Goal: Information Seeking & Learning: Understand process/instructions

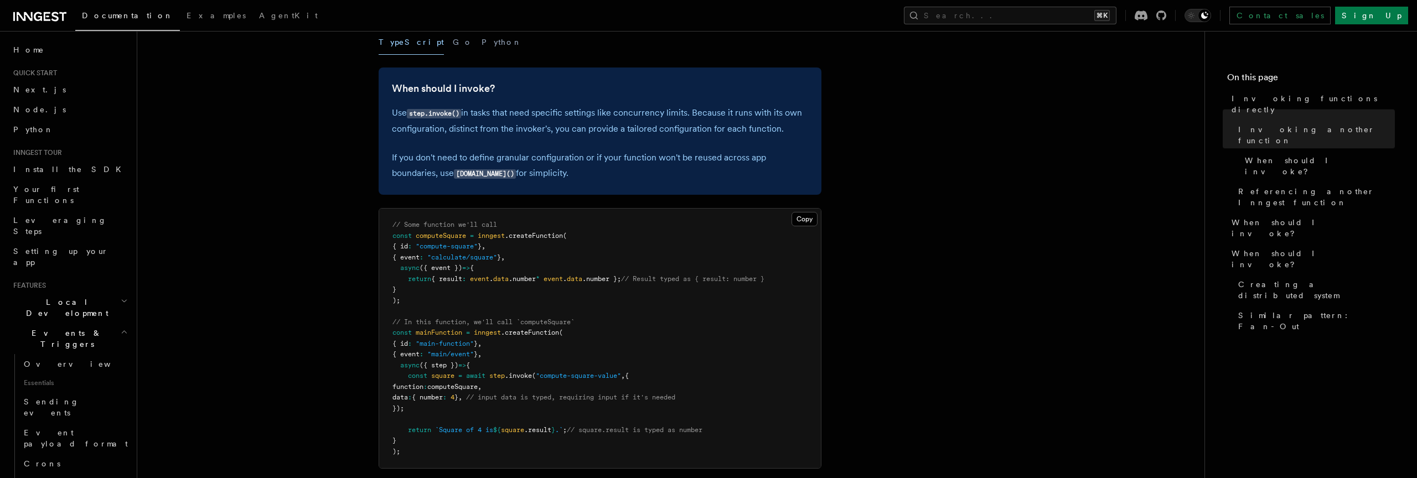
scroll to position [260, 0]
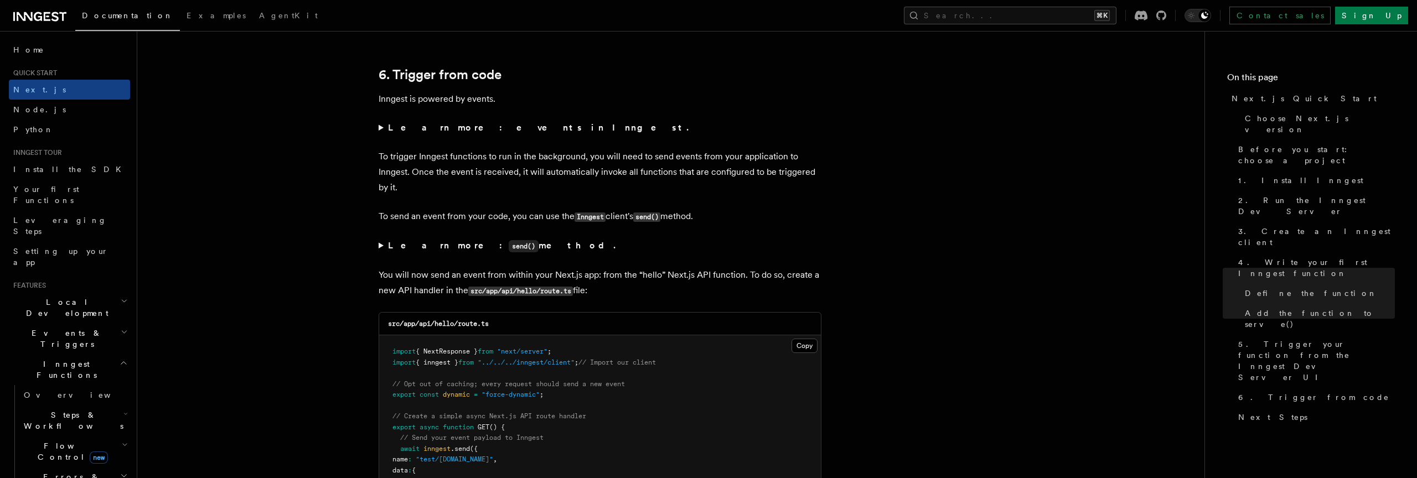
scroll to position [5582, 0]
click at [487, 125] on strong "Learn more: events in Inngest." at bounding box center [539, 125] width 303 height 11
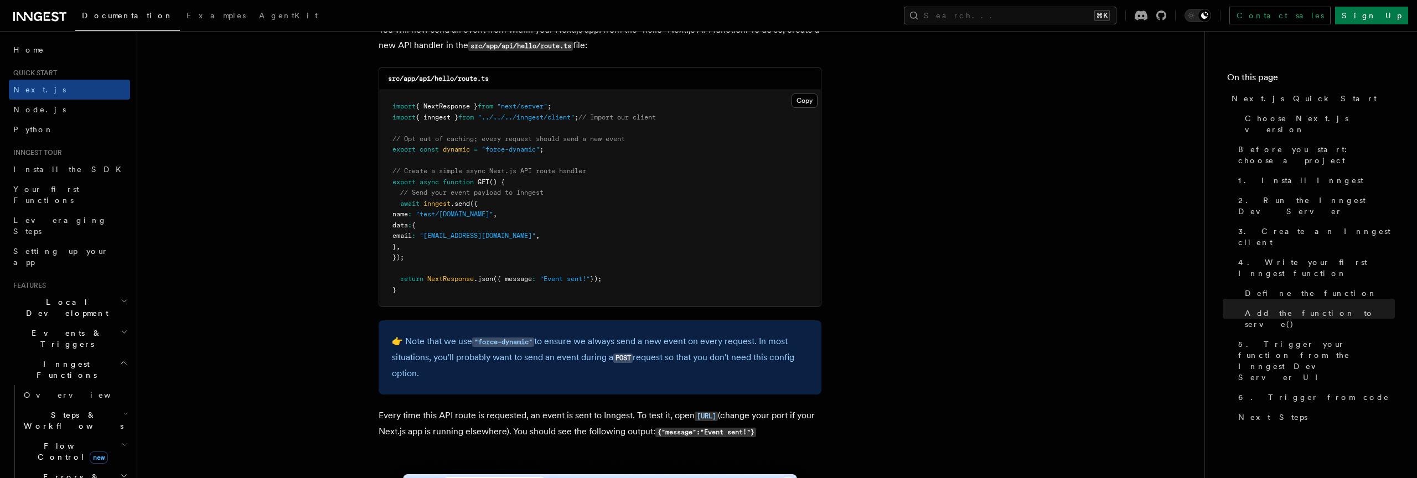
scroll to position [5949, 0]
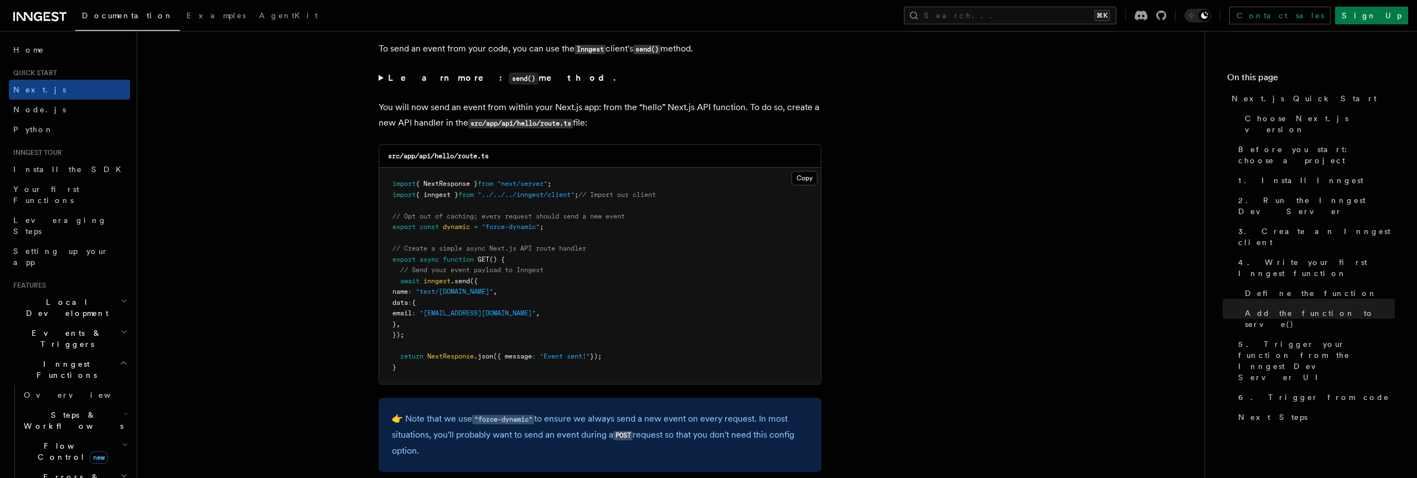
click at [541, 237] on pre "import { NextResponse } from "next/server" ; import { inngest } from "../../../…" at bounding box center [600, 276] width 442 height 216
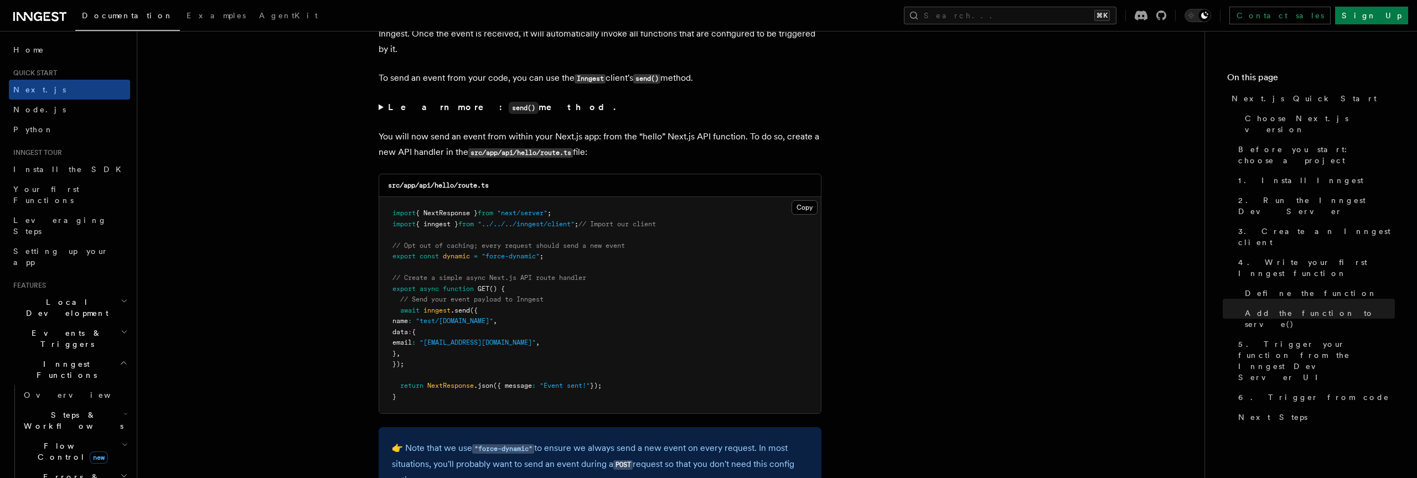
scroll to position [5832, 0]
drag, startPoint x: 422, startPoint y: 371, endPoint x: 394, endPoint y: 304, distance: 72.7
click at [394, 304] on pre "import { NextResponse } from "next/server" ; import { inngest } from "../../../…" at bounding box center [600, 308] width 442 height 216
copy code "// Send your event payload to Inngest await inngest .send ({ name : "test/hello…"
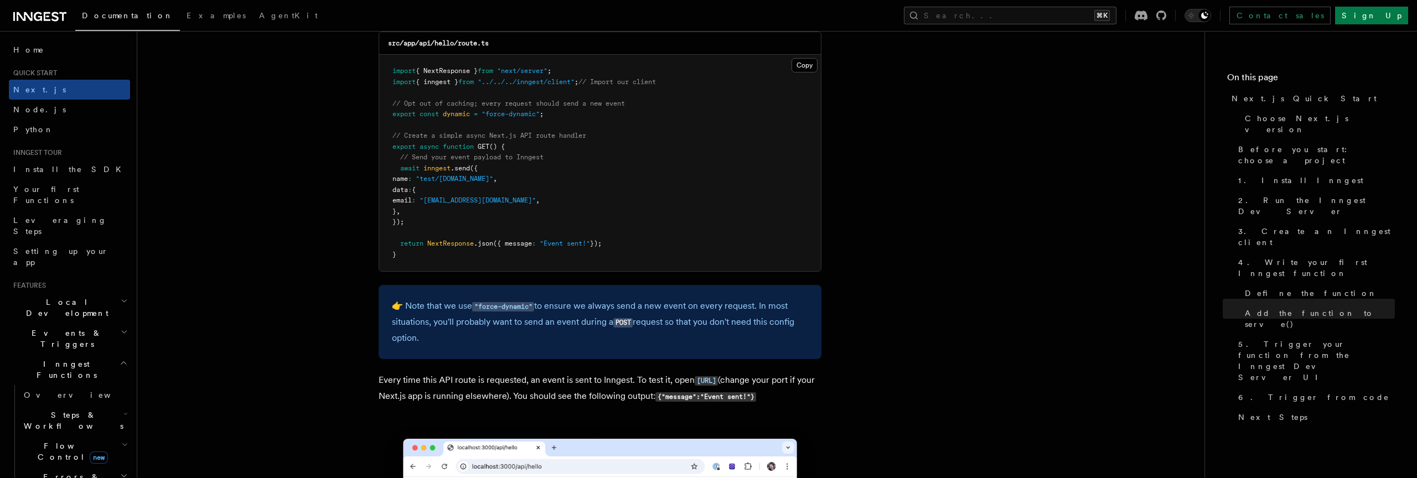
scroll to position [5977, 0]
drag, startPoint x: 806, startPoint y: 63, endPoint x: 808, endPoint y: 71, distance: 9.0
click at [806, 63] on button "Copy Copied" at bounding box center [804, 66] width 26 height 14
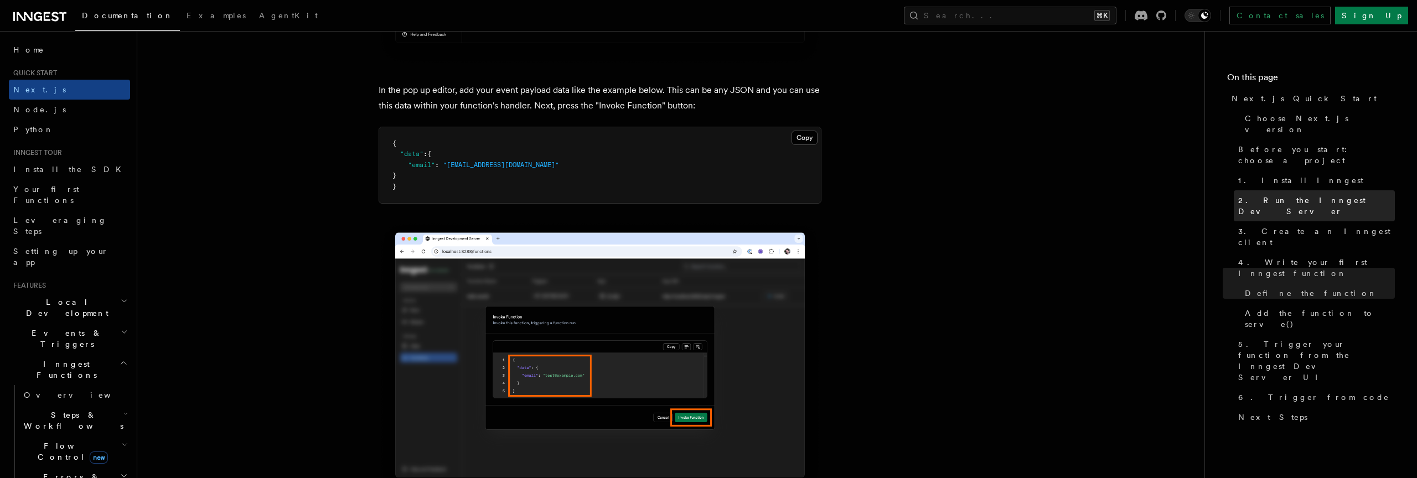
click at [1311, 195] on span "2. Run the Inngest Dev Server" at bounding box center [1316, 206] width 157 height 22
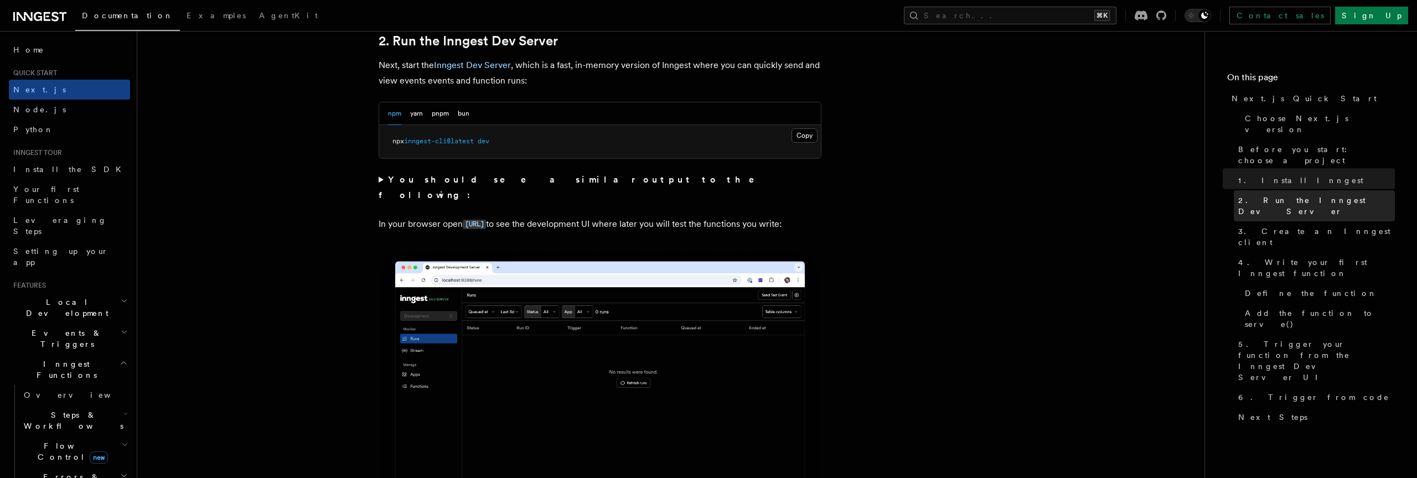
scroll to position [768, 0]
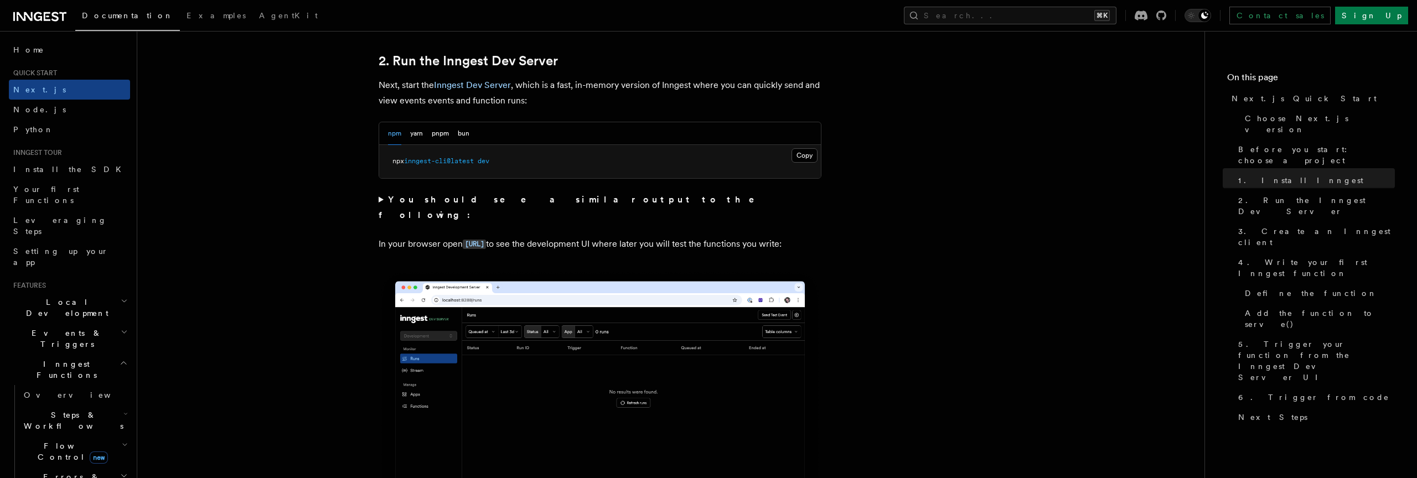
drag, startPoint x: 800, startPoint y: 153, endPoint x: 722, endPoint y: 196, distance: 88.7
click at [800, 153] on button "Copy Copied" at bounding box center [804, 155] width 26 height 14
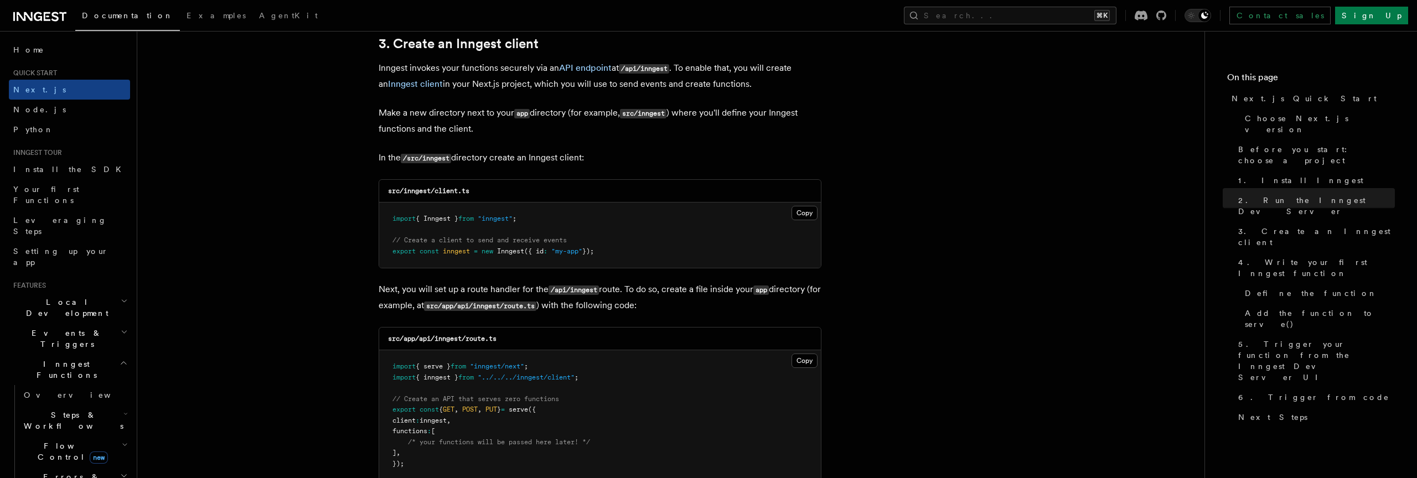
scroll to position [1324, 0]
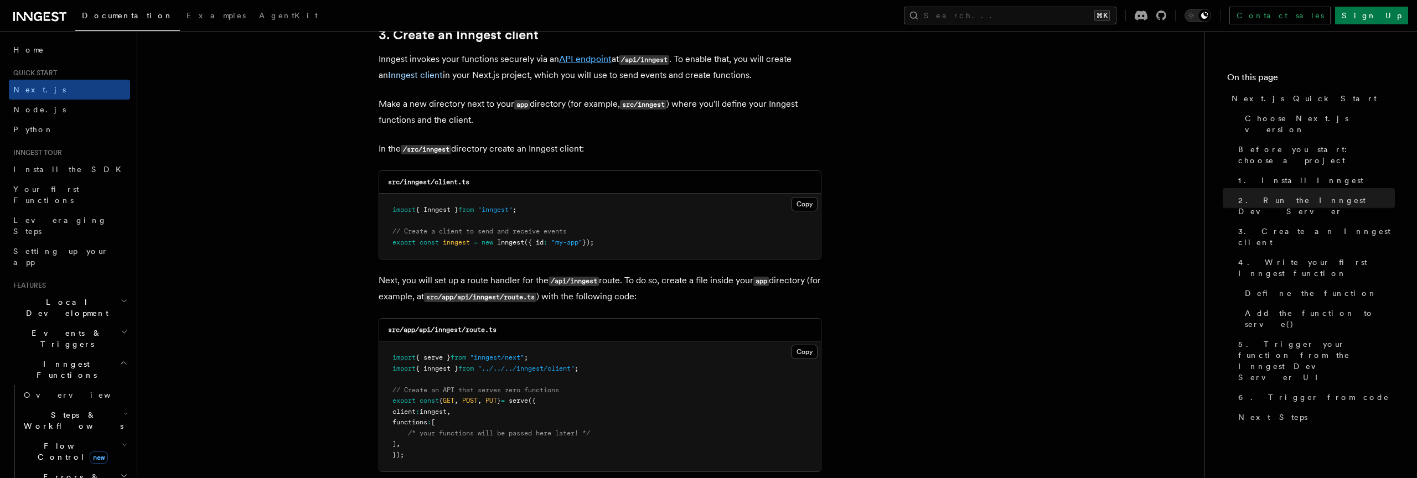
click at [587, 58] on link "API endpoint" at bounding box center [585, 59] width 53 height 11
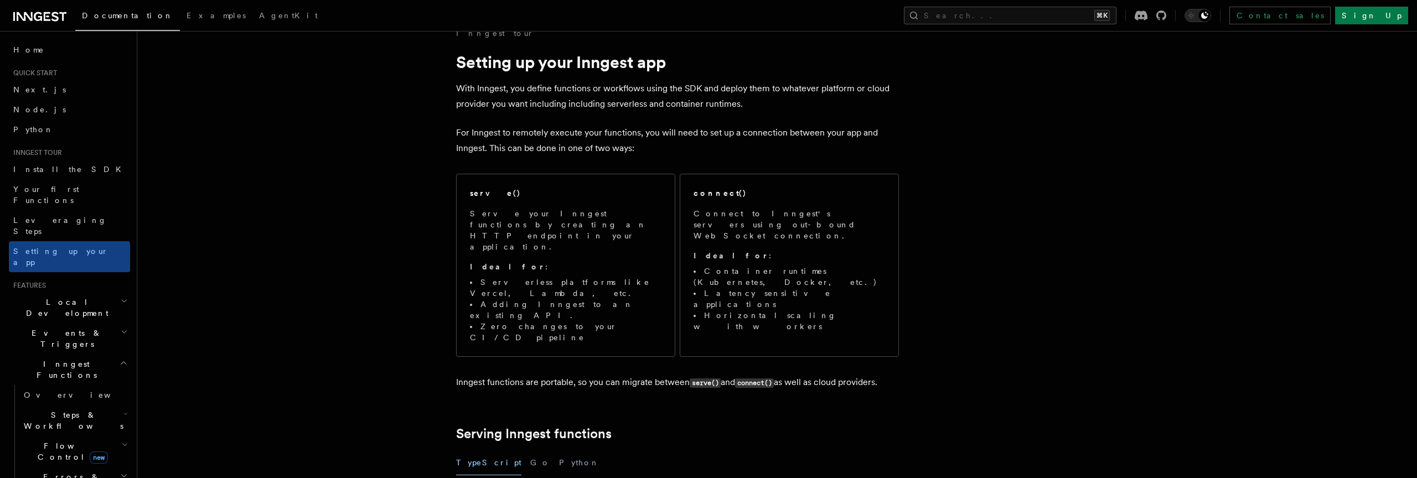
scroll to position [22, 0]
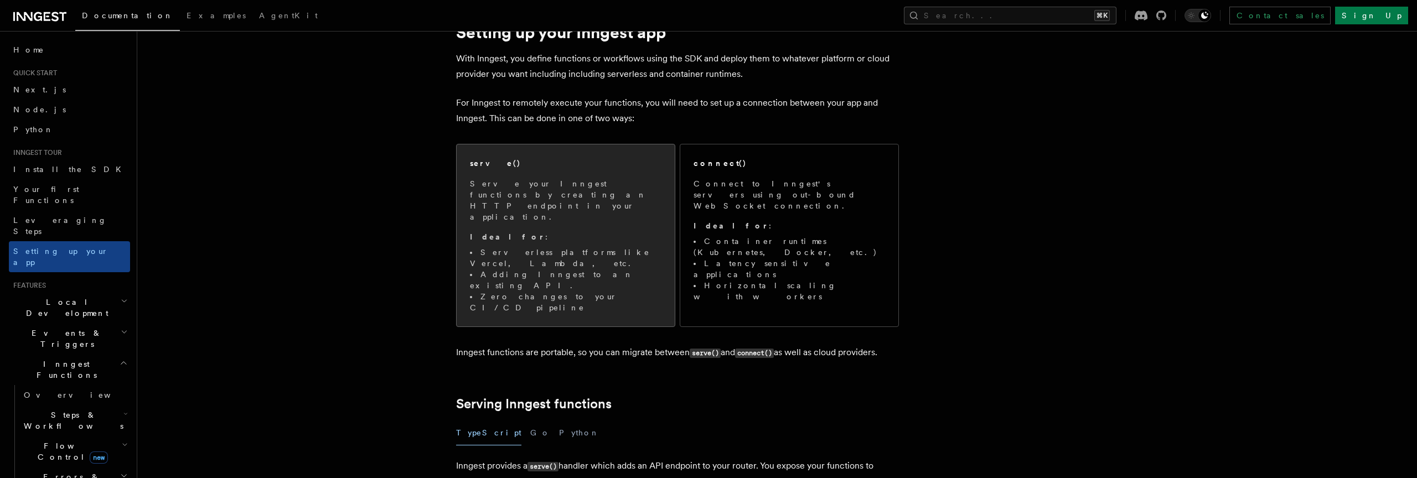
click at [598, 169] on div "serve() Serve your Inngest functions by creating an HTTP endpoint in your appli…" at bounding box center [566, 236] width 192 height 156
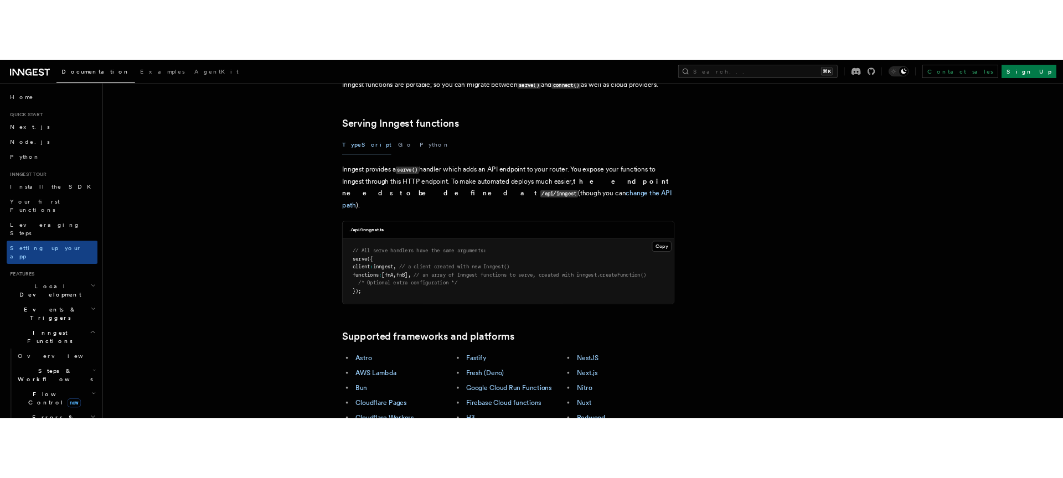
scroll to position [372, 0]
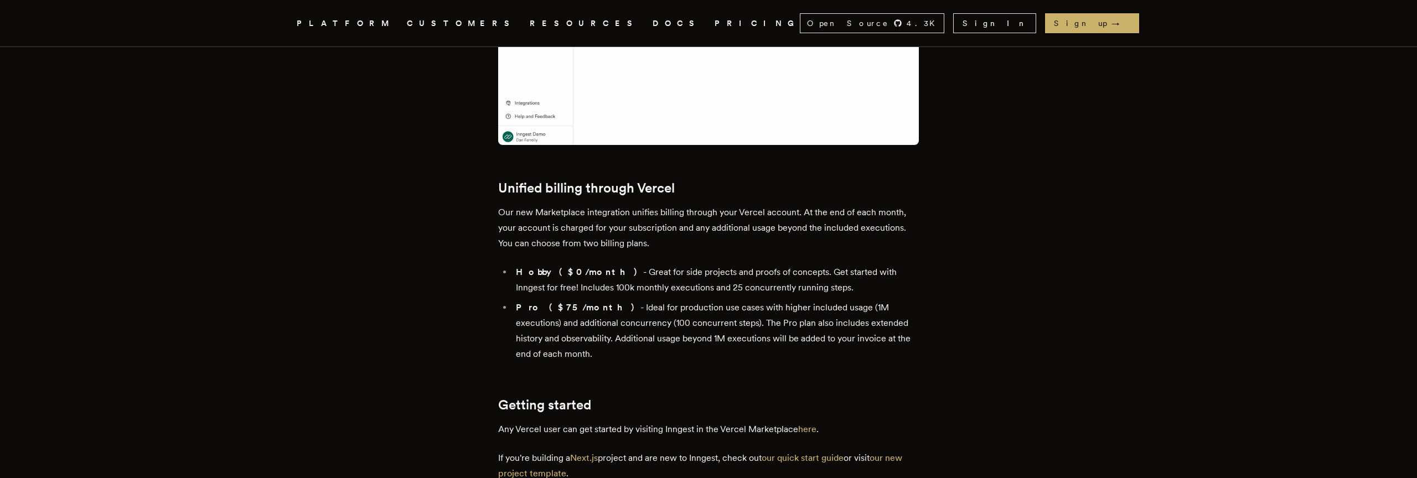
scroll to position [2436, 0]
